Goal: Transaction & Acquisition: Obtain resource

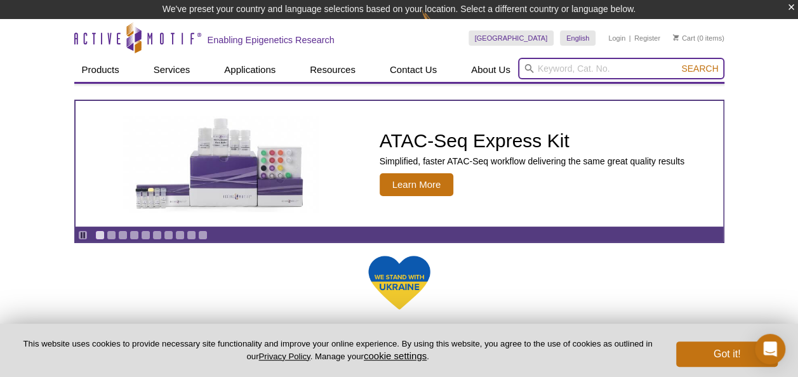
click at [575, 69] on input "search" at bounding box center [621, 69] width 206 height 22
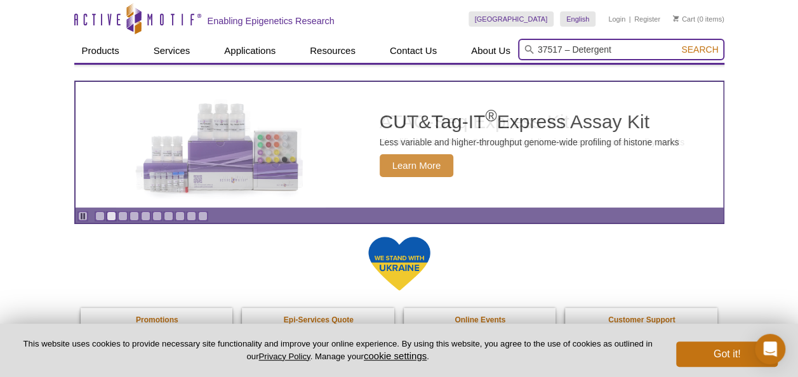
type input "37517 – Detergent"
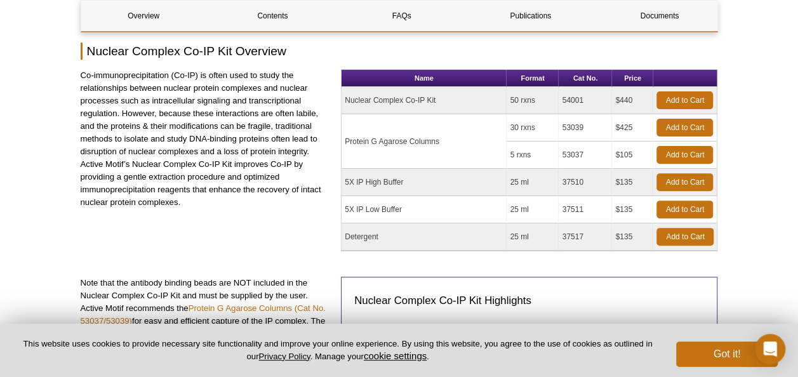
scroll to position [152, 0]
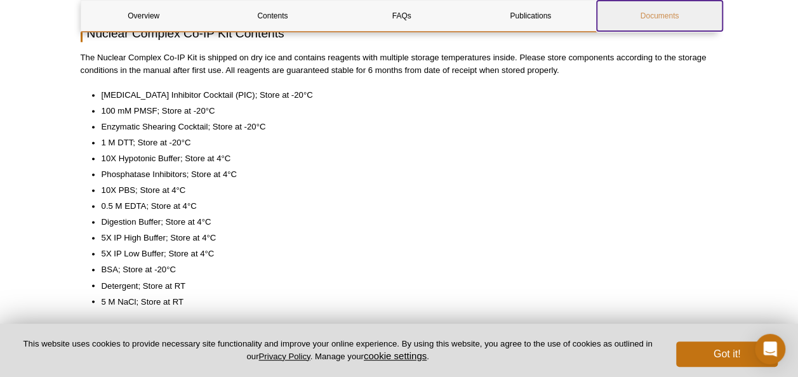
click at [654, 21] on link "Documents" at bounding box center [659, 16] width 125 height 30
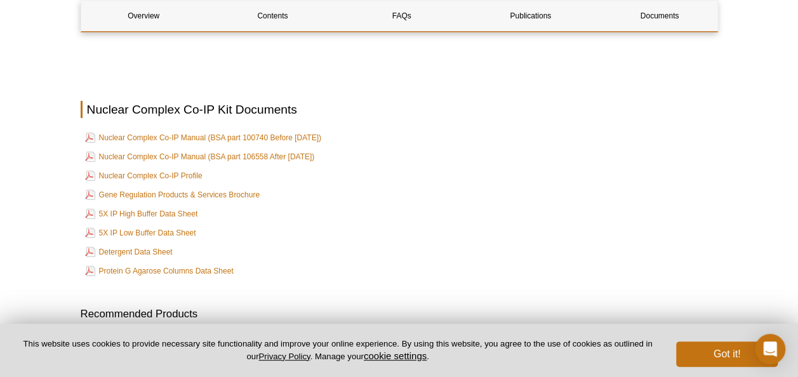
scroll to position [2026, 0]
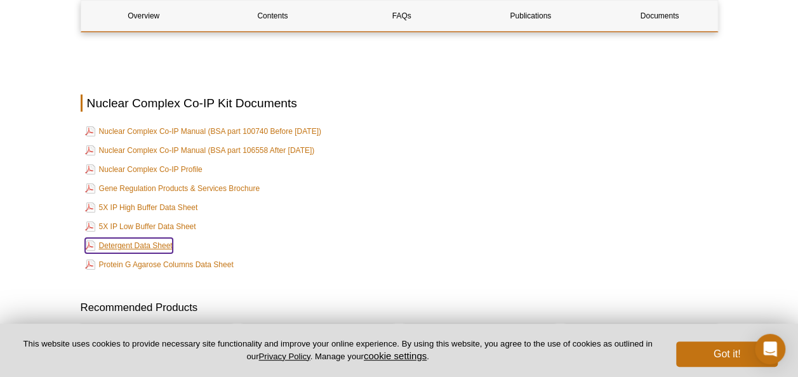
click at [152, 239] on link "Detergent Data Sheet" at bounding box center [129, 245] width 88 height 15
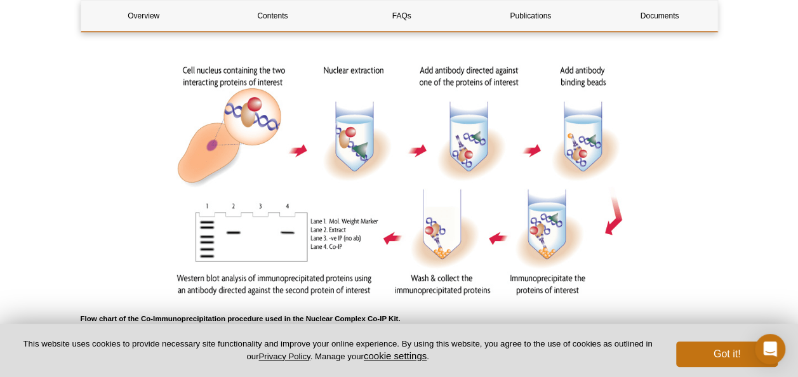
scroll to position [440, 0]
